Goal: Information Seeking & Learning: Learn about a topic

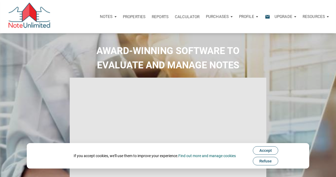
select select
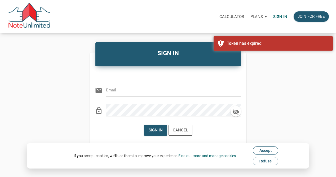
click at [278, 16] on p "Sign in" at bounding box center [281, 16] width 14 height 5
click at [153, 90] on input "email" at bounding box center [169, 90] width 127 height 12
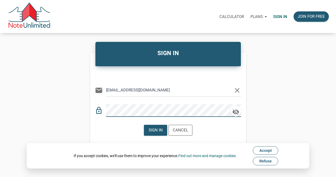
click at [110, 128] on div "Sign in Cancel" at bounding box center [168, 130] width 156 height 19
click at [152, 131] on div "Sign in" at bounding box center [156, 130] width 14 height 6
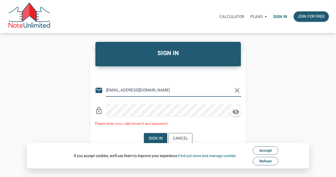
click at [118, 90] on input "waz66@att.net" at bounding box center [169, 90] width 127 height 12
type input "bsip@att.net"
click at [157, 137] on div "Sign in" at bounding box center [156, 139] width 14 height 6
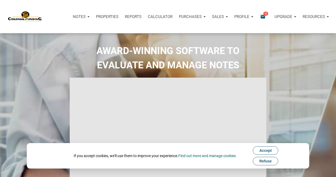
type input "Introduction to new features"
select select
click at [266, 160] on span "Refuse" at bounding box center [266, 161] width 12 height 4
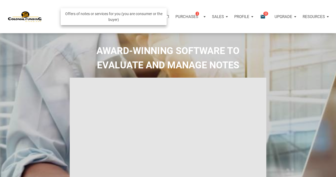
click at [193, 15] on p "Purchases" at bounding box center [187, 16] width 23 height 5
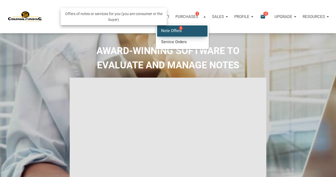
click at [174, 29] on link "Note Offers 2" at bounding box center [182, 30] width 50 height 11
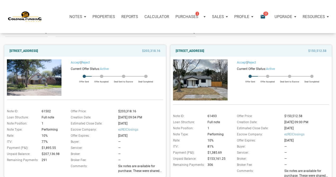
scroll to position [47, 0]
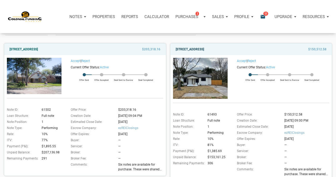
drag, startPoint x: 174, startPoint y: 49, endPoint x: 224, endPoint y: 51, distance: 49.7
click at [224, 51] on div "712 Ave M, S. Houston, TX, 77587" at bounding box center [228, 49] width 110 height 6
copy link "712 Ave M, S. Houston, TX, 77587"
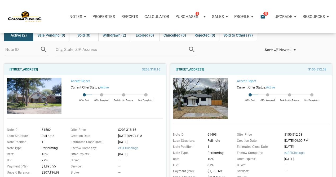
scroll to position [23, 0]
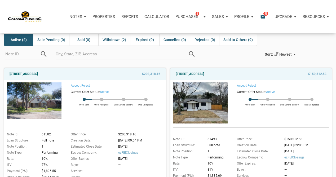
click at [213, 102] on img at bounding box center [200, 103] width 55 height 41
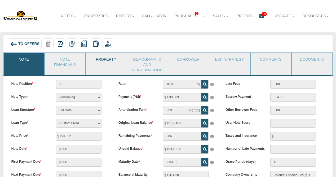
click at [110, 62] on link "Property" at bounding box center [106, 59] width 40 height 13
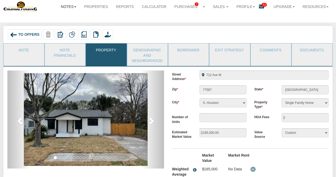
scroll to position [8, 0]
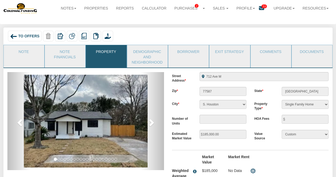
click at [21, 36] on span "To Offers" at bounding box center [28, 36] width 21 height 4
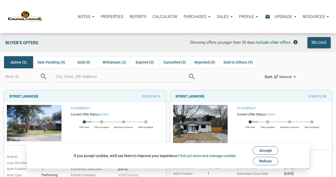
click at [261, 161] on span "Refuse" at bounding box center [266, 161] width 12 height 4
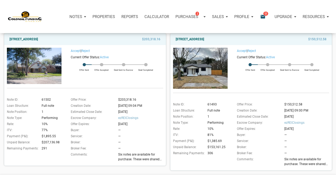
scroll to position [52, 0]
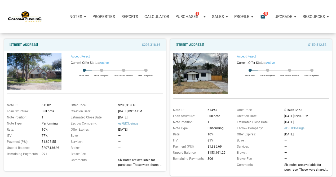
click at [48, 65] on img at bounding box center [34, 71] width 55 height 36
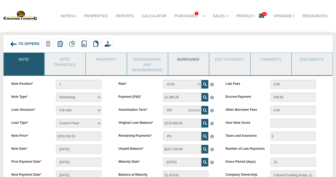
click at [187, 59] on link "Borrower" at bounding box center [188, 59] width 40 height 13
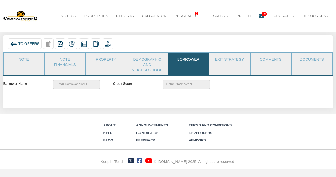
click at [230, 67] on li "Exit Strategy" at bounding box center [229, 64] width 41 height 23
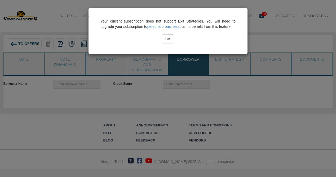
click at [168, 43] on input "OK" at bounding box center [168, 38] width 12 height 9
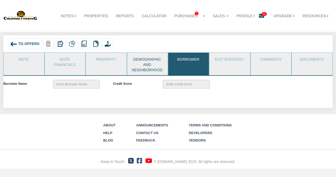
click at [148, 65] on link "Demographic and Neighborhood" at bounding box center [147, 64] width 40 height 23
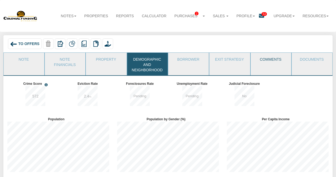
click at [272, 62] on link "Comments" at bounding box center [271, 59] width 40 height 13
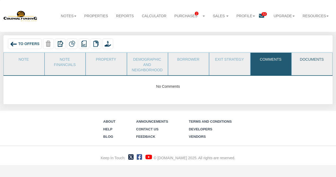
click at [312, 61] on link "Documents" at bounding box center [312, 59] width 40 height 13
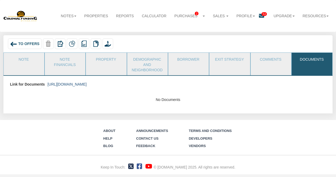
click at [87, 84] on link "https://colonialfundinggroup.sharepoint.com/:f:/s/operationsteam/Eoz70upoDtNMgv…" at bounding box center [66, 84] width 39 height 4
